Goal: Task Accomplishment & Management: Manage account settings

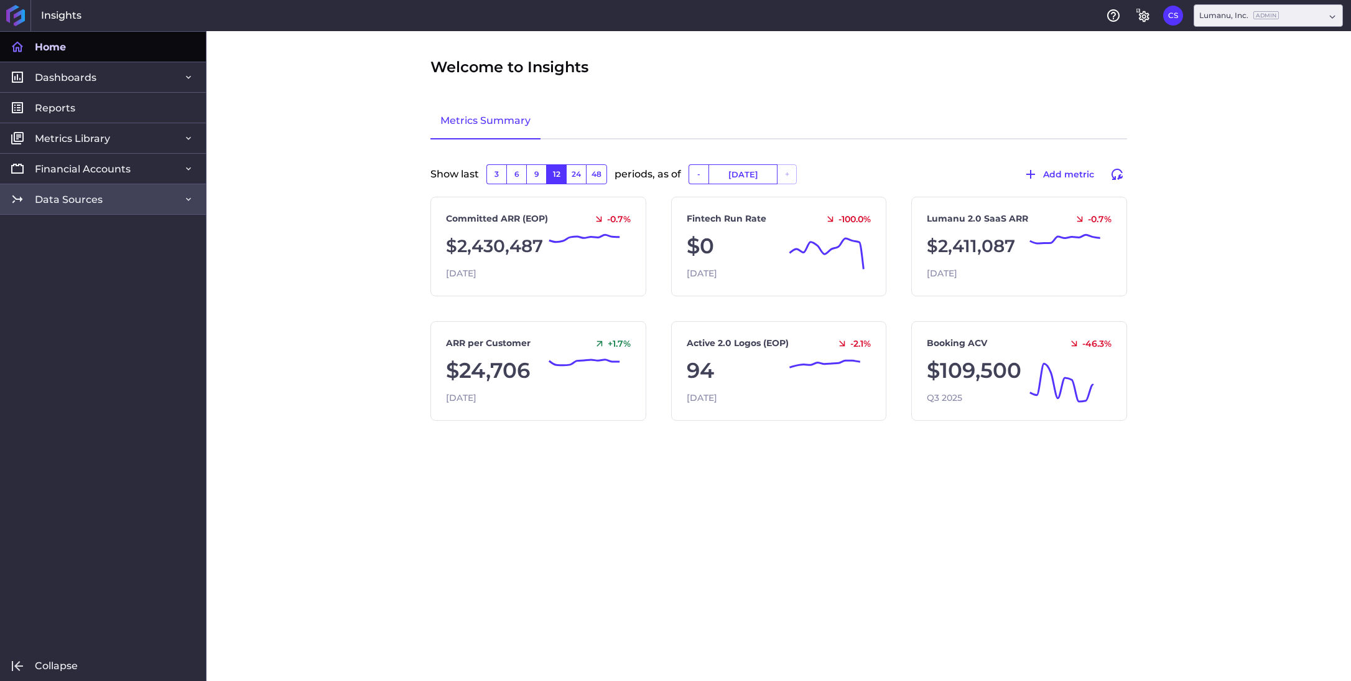
click at [104, 200] on link "Data Sources" at bounding box center [103, 199] width 206 height 30
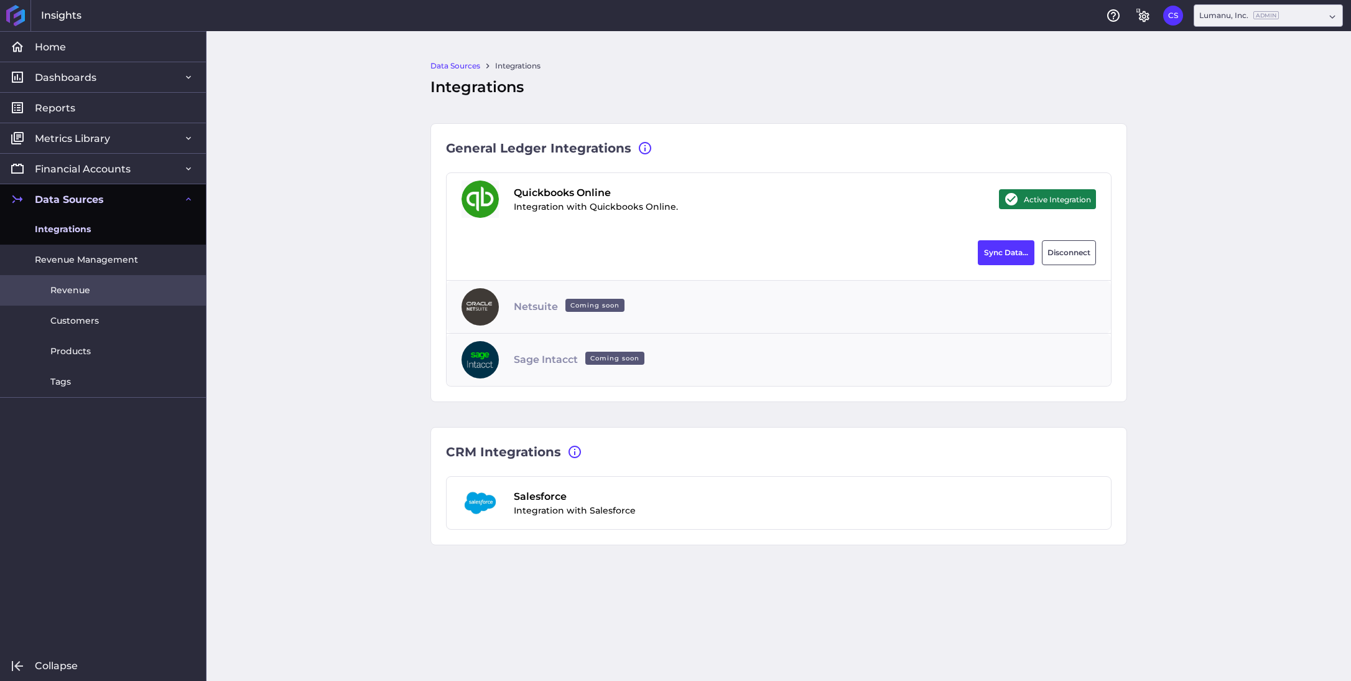
click at [89, 280] on link "Revenue" at bounding box center [103, 290] width 206 height 30
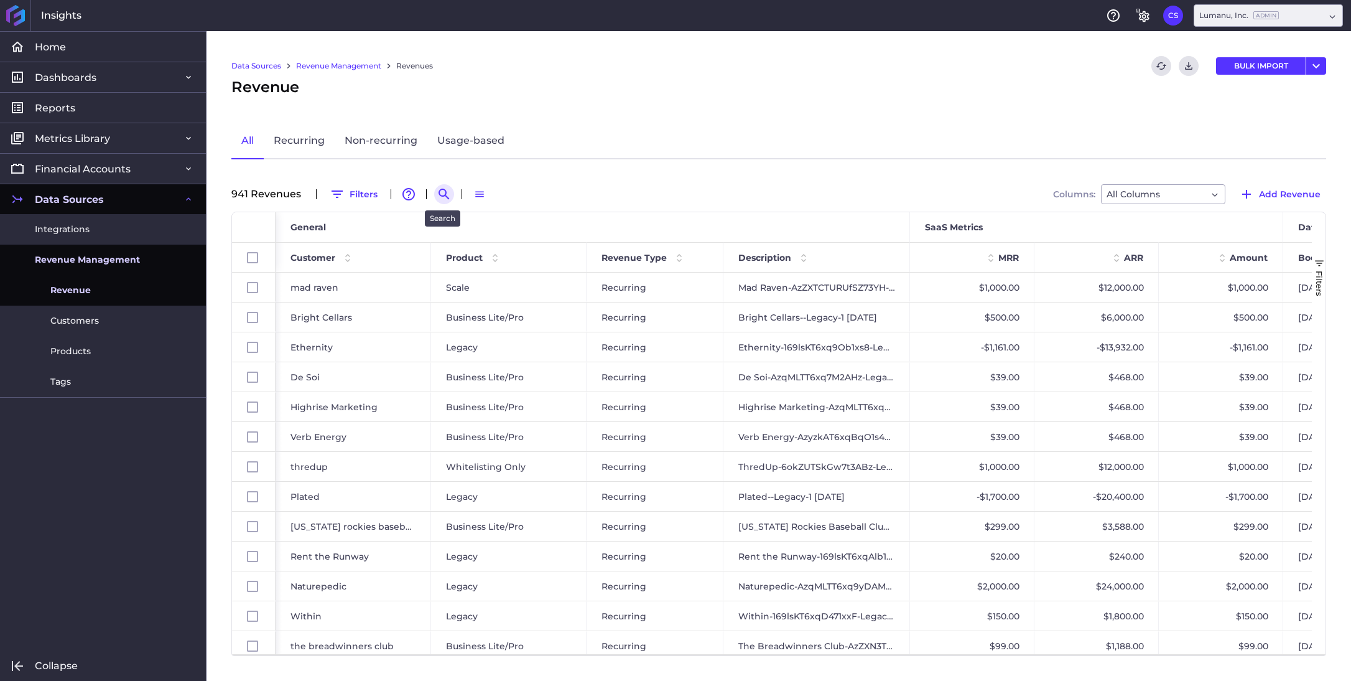
click at [440, 195] on icon "Search by" at bounding box center [444, 194] width 11 height 11
click at [85, 325] on span "Customers" at bounding box center [74, 320] width 49 height 13
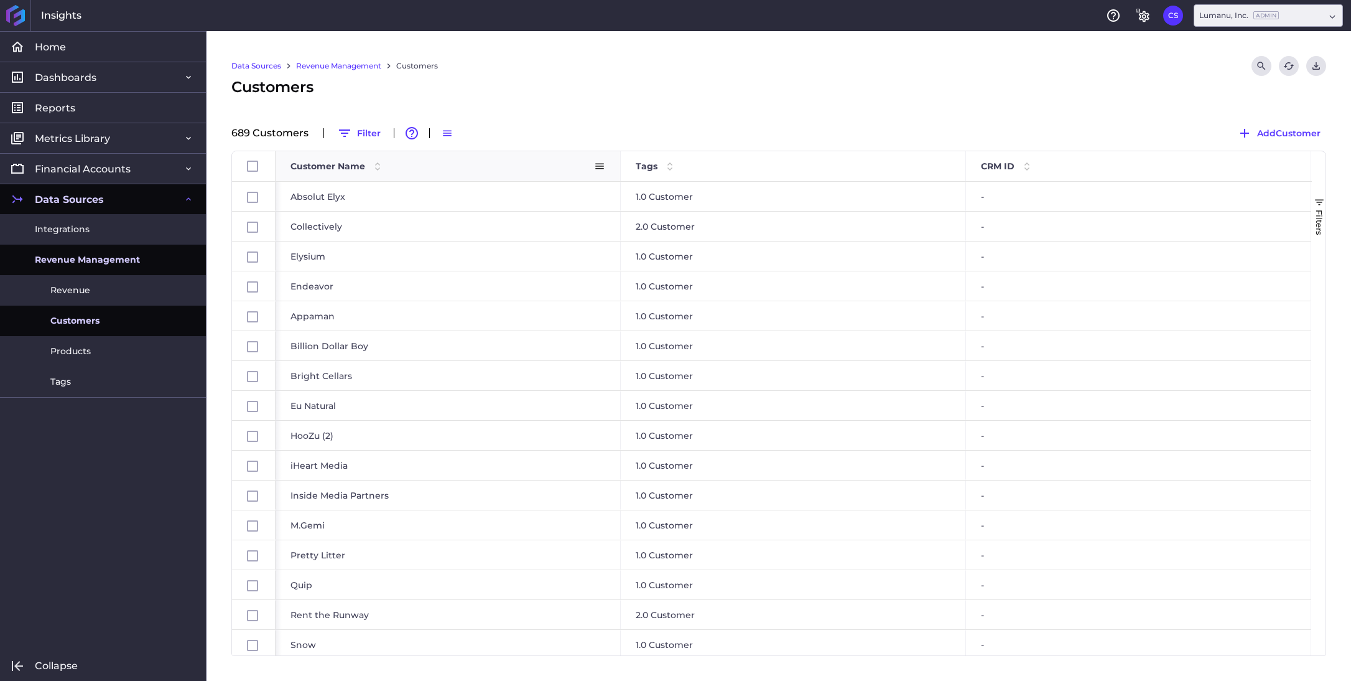
click at [340, 169] on span "Customer Name" at bounding box center [328, 166] width 75 height 11
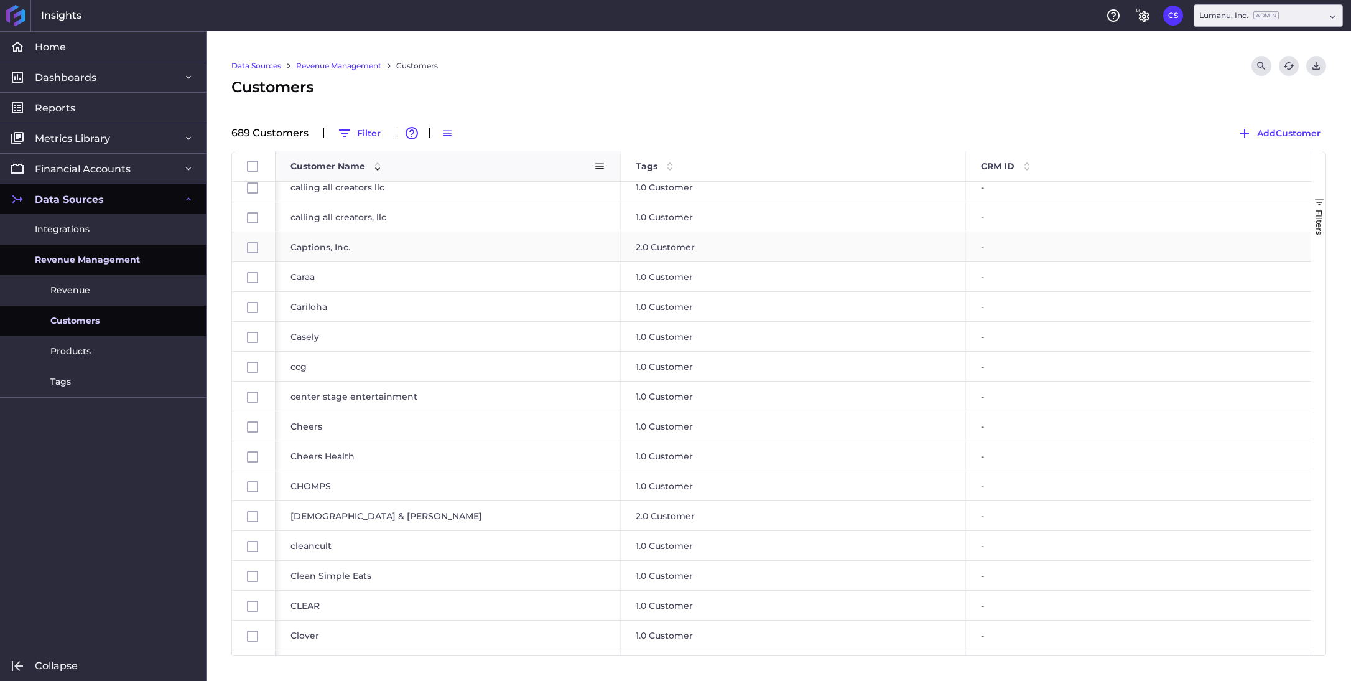
click at [325, 252] on div "Captions, Inc." at bounding box center [448, 246] width 345 height 29
checkbox input "false"
checkbox input "true"
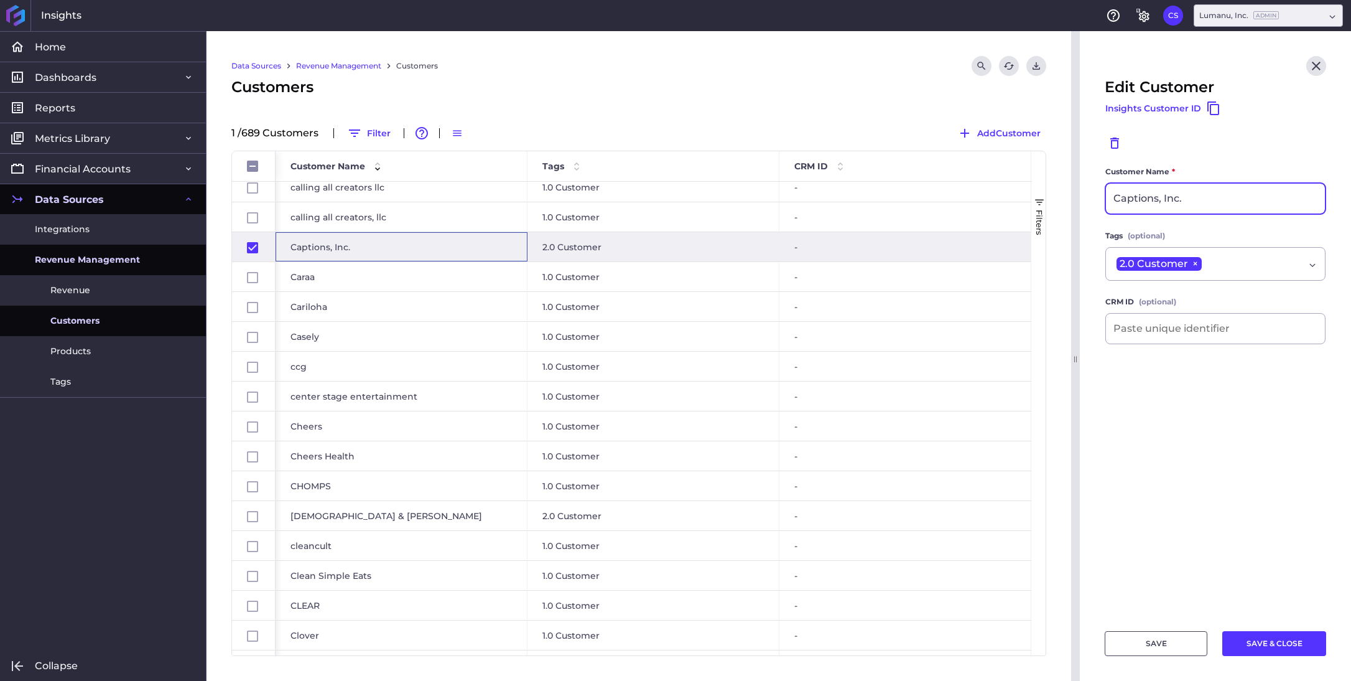
click at [1116, 203] on input "Captions, Inc." at bounding box center [1215, 199] width 219 height 30
type input "MIrage fka Captions, Inc."
click at [1275, 640] on button "SAVE & CLOSE" at bounding box center [1275, 643] width 104 height 25
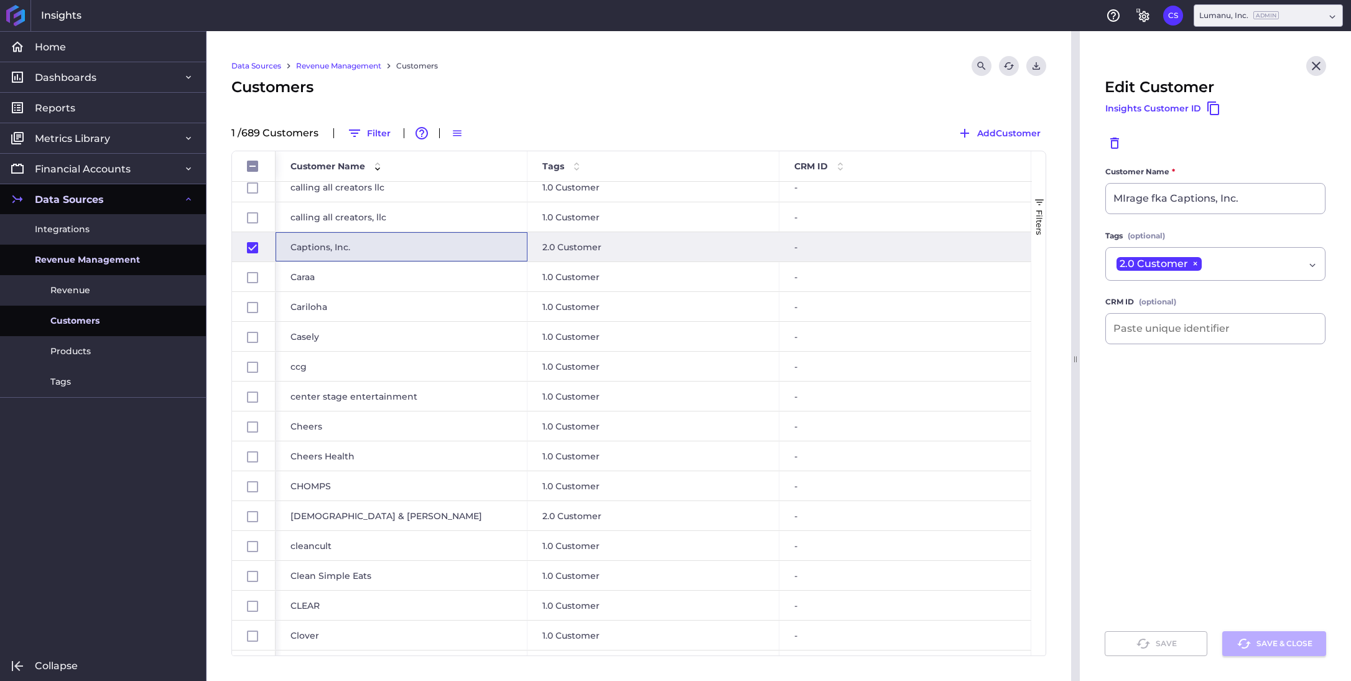
checkbox input "false"
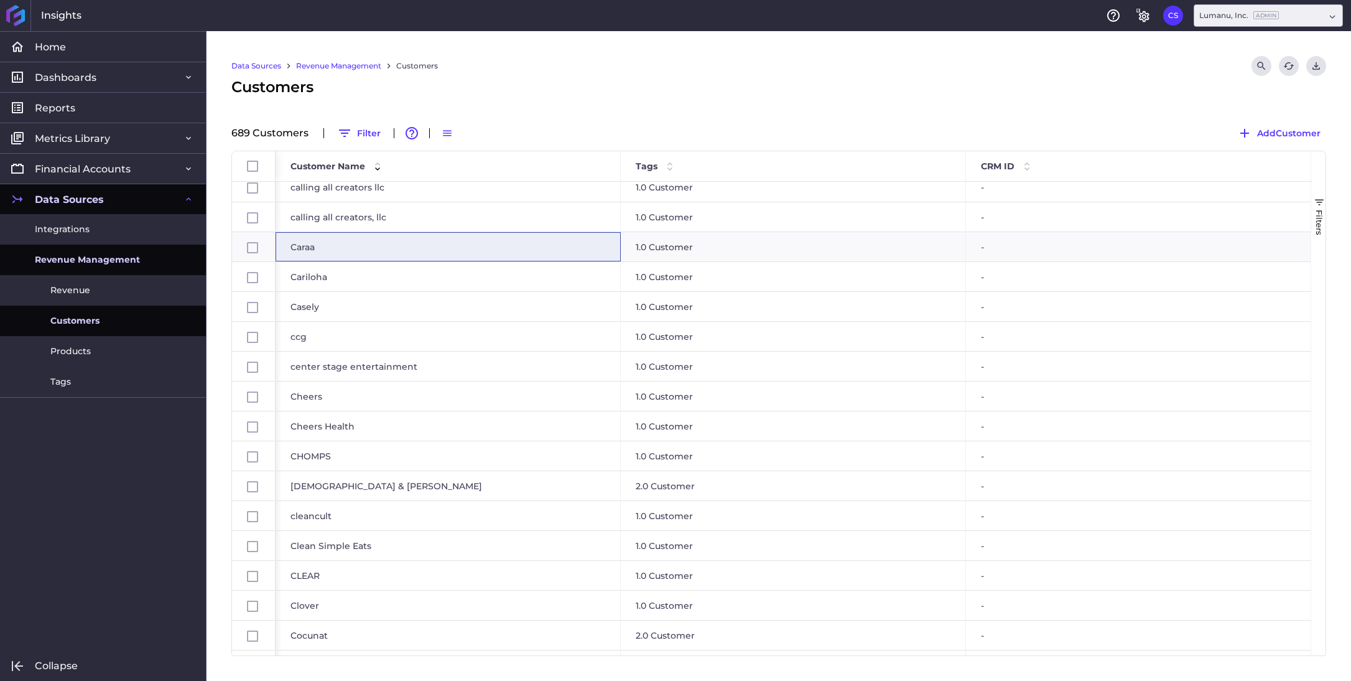
scroll to position [2966, 0]
